Goal: Navigation & Orientation: Find specific page/section

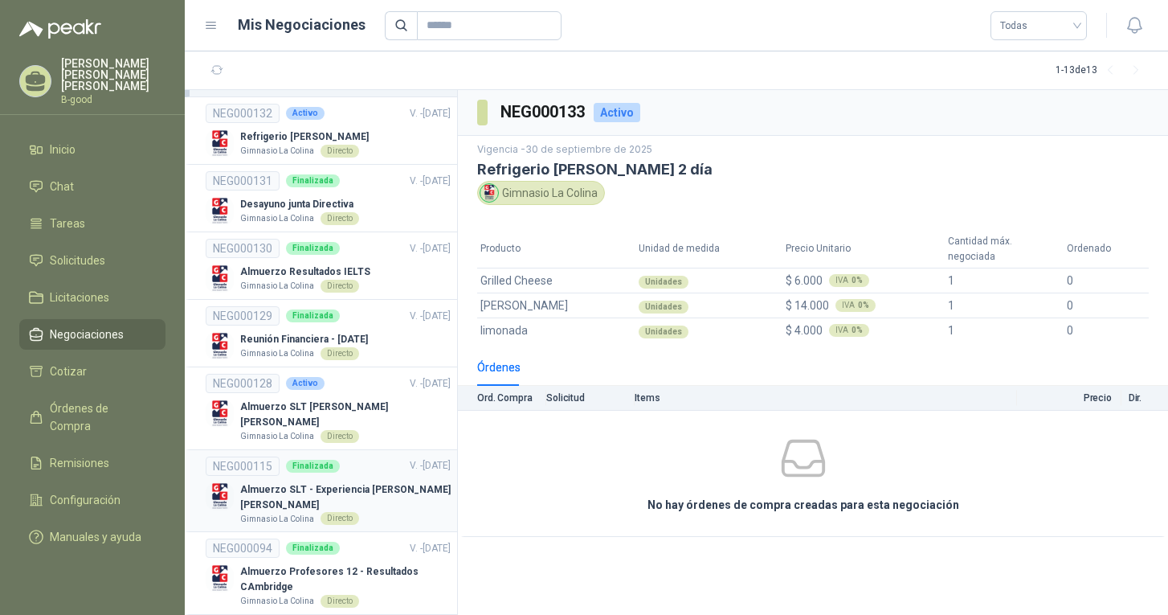
scroll to position [55, 0]
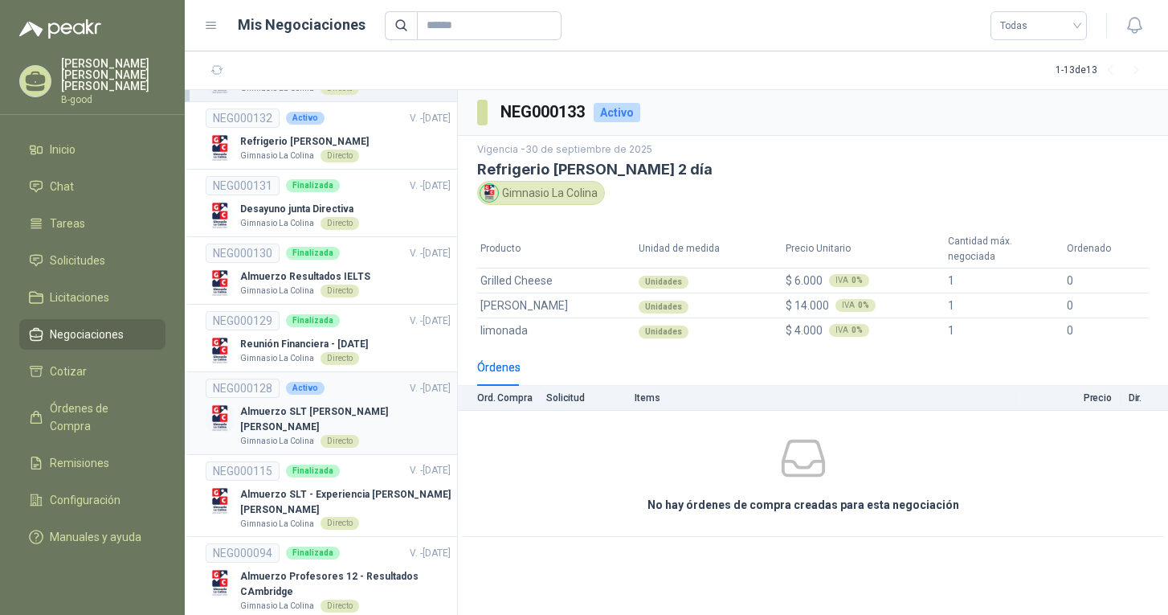
click at [272, 415] on p "Almuerzo SLT [PERSON_NAME] [PERSON_NAME]" at bounding box center [345, 419] width 210 height 31
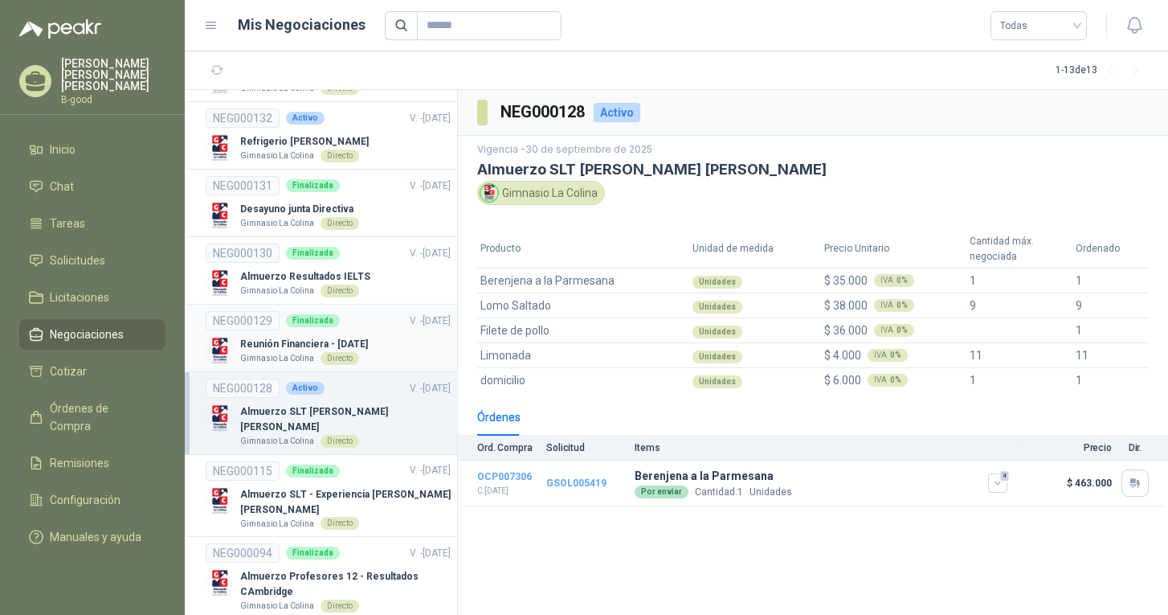
click at [294, 341] on p "Reunión Financiera - [DATE]" at bounding box center [304, 344] width 128 height 15
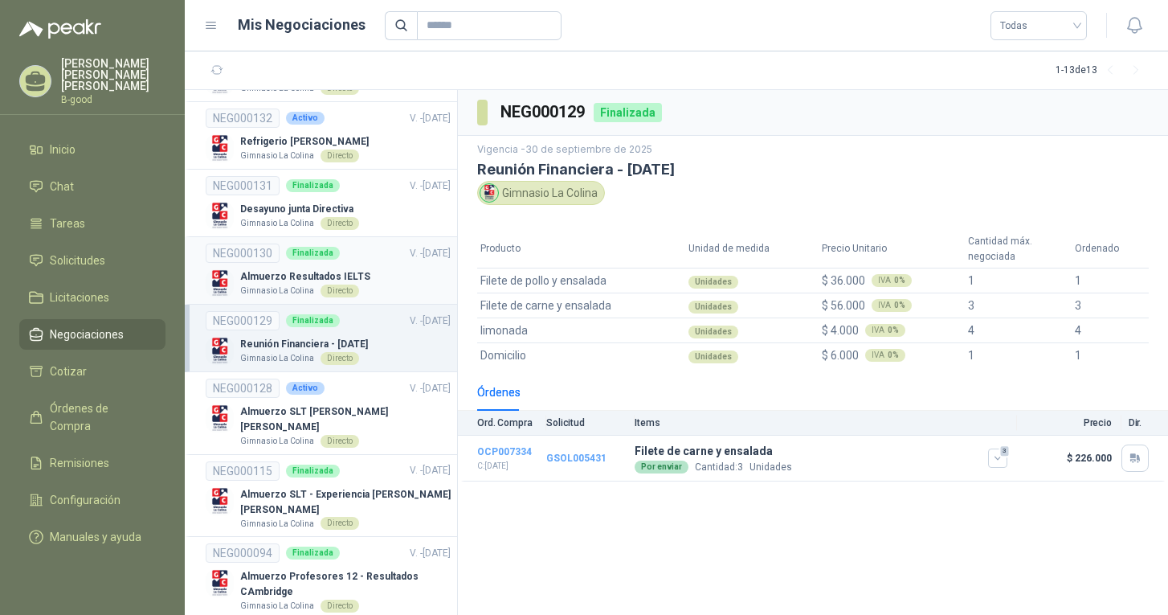
click at [325, 276] on p "Almuerzo Resultados IELTS" at bounding box center [305, 276] width 130 height 15
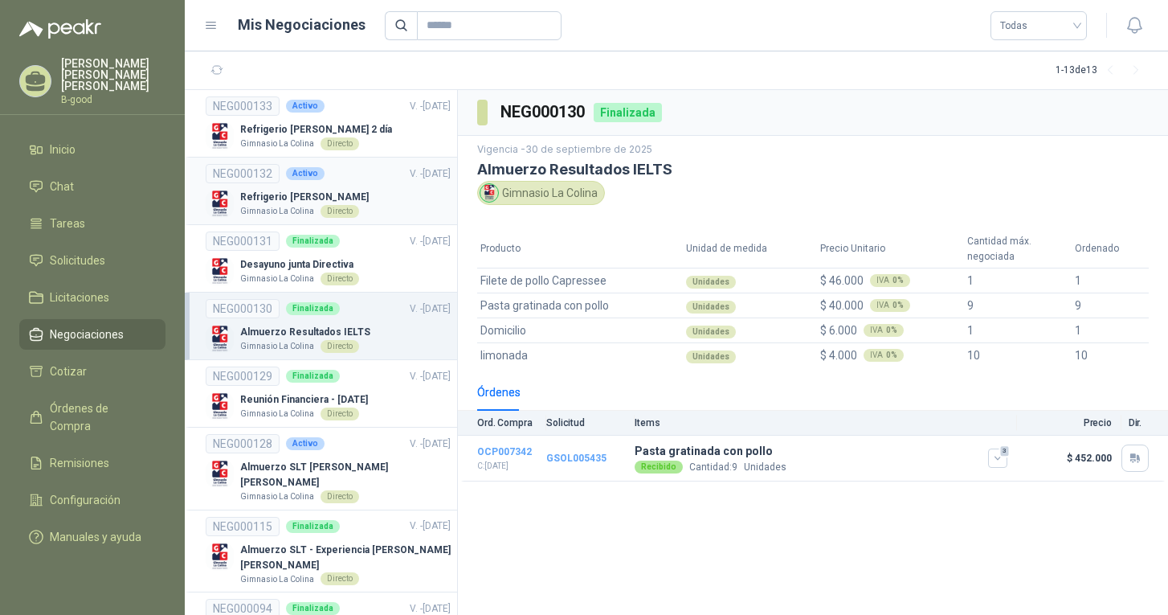
click at [293, 198] on p "Refrigerio [PERSON_NAME]" at bounding box center [304, 197] width 129 height 15
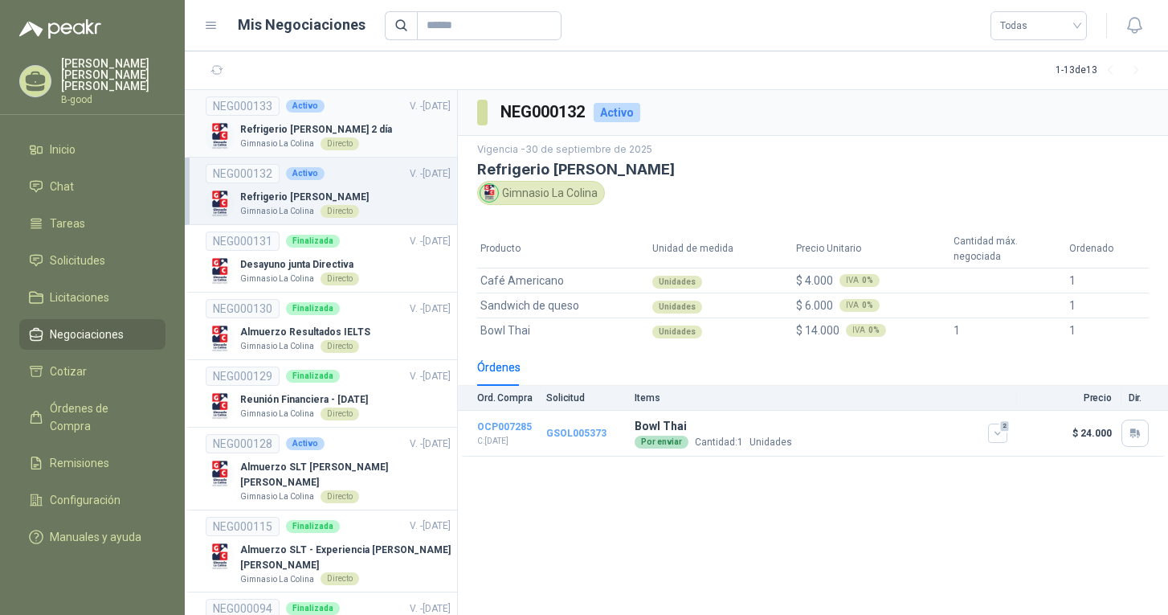
click at [265, 134] on p "Refrigerio [PERSON_NAME] 2 día" at bounding box center [316, 129] width 152 height 15
